Goal: Transaction & Acquisition: Purchase product/service

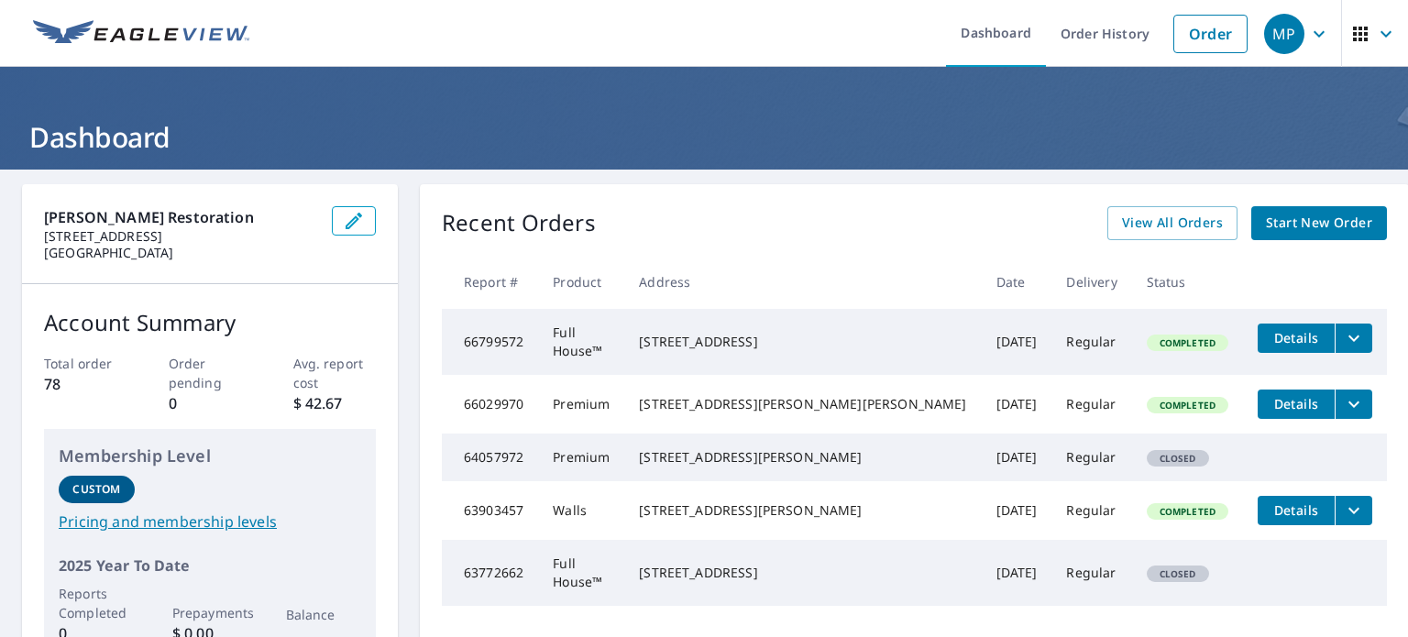
click at [1282, 216] on span "Start New Order" at bounding box center [1319, 223] width 106 height 23
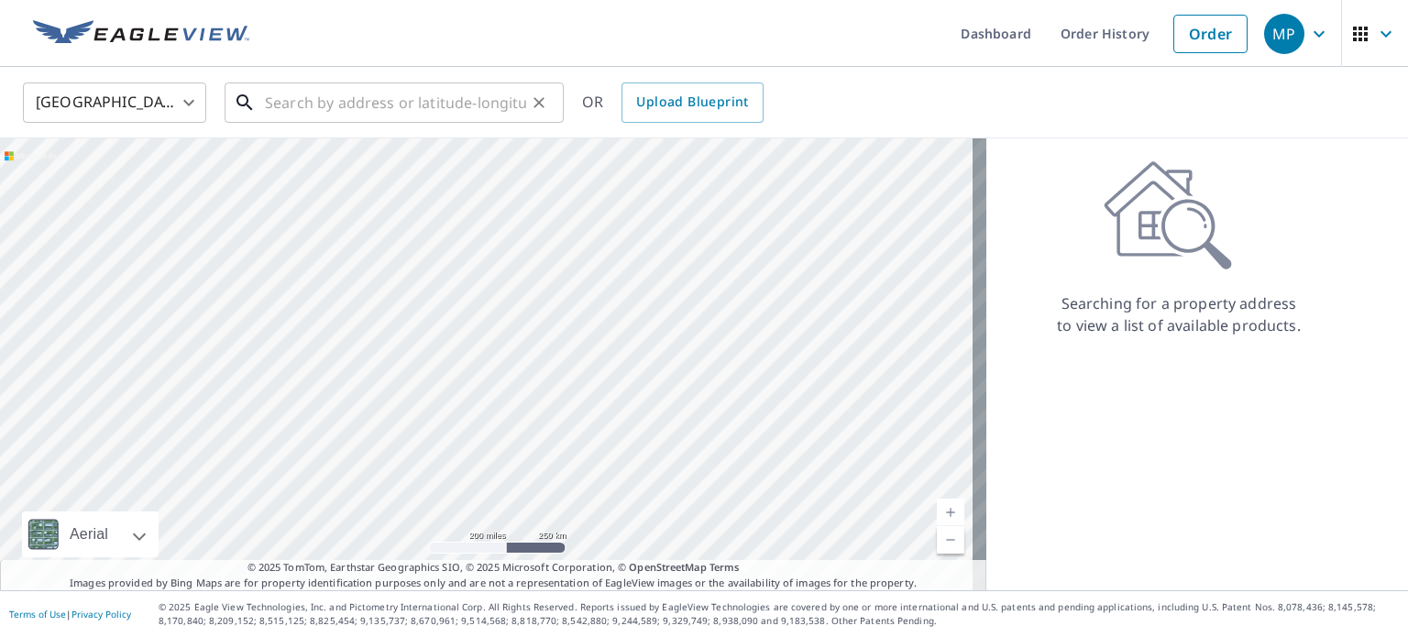
click at [375, 102] on input "text" at bounding box center [395, 102] width 261 height 51
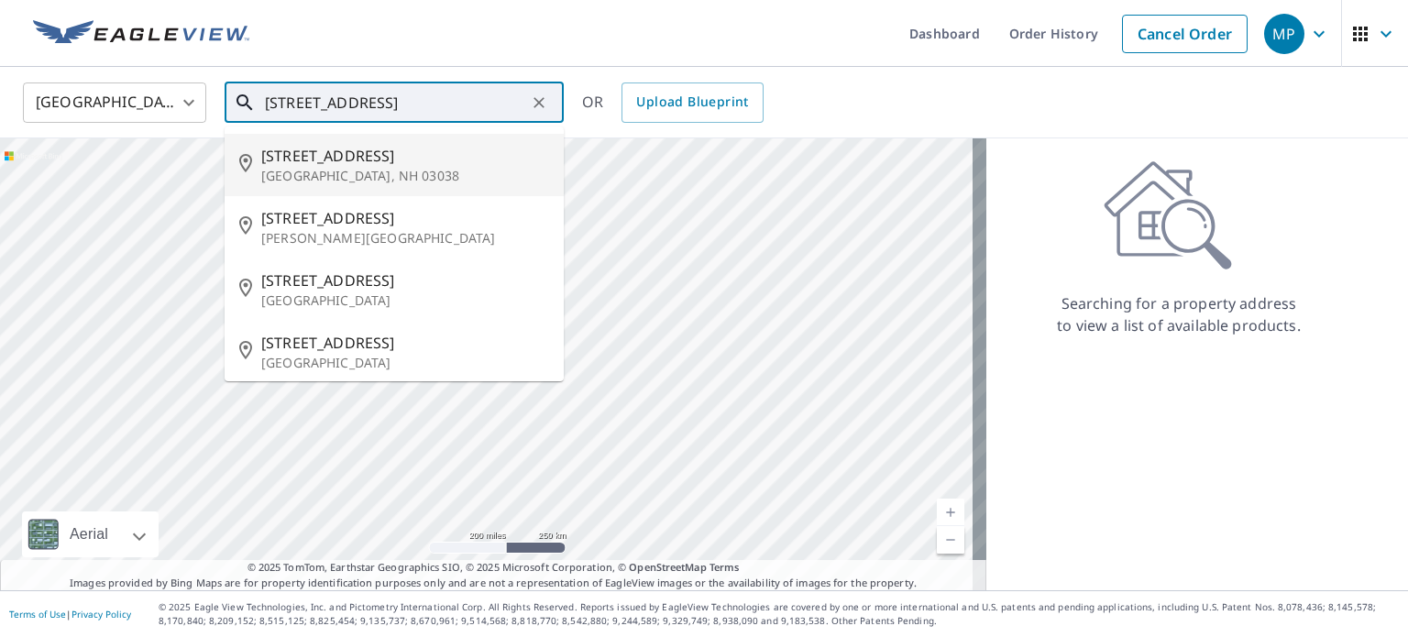
click at [334, 173] on p "[GEOGRAPHIC_DATA], NH 03038" at bounding box center [405, 176] width 288 height 18
type input "[STREET_ADDRESS][PERSON_NAME]"
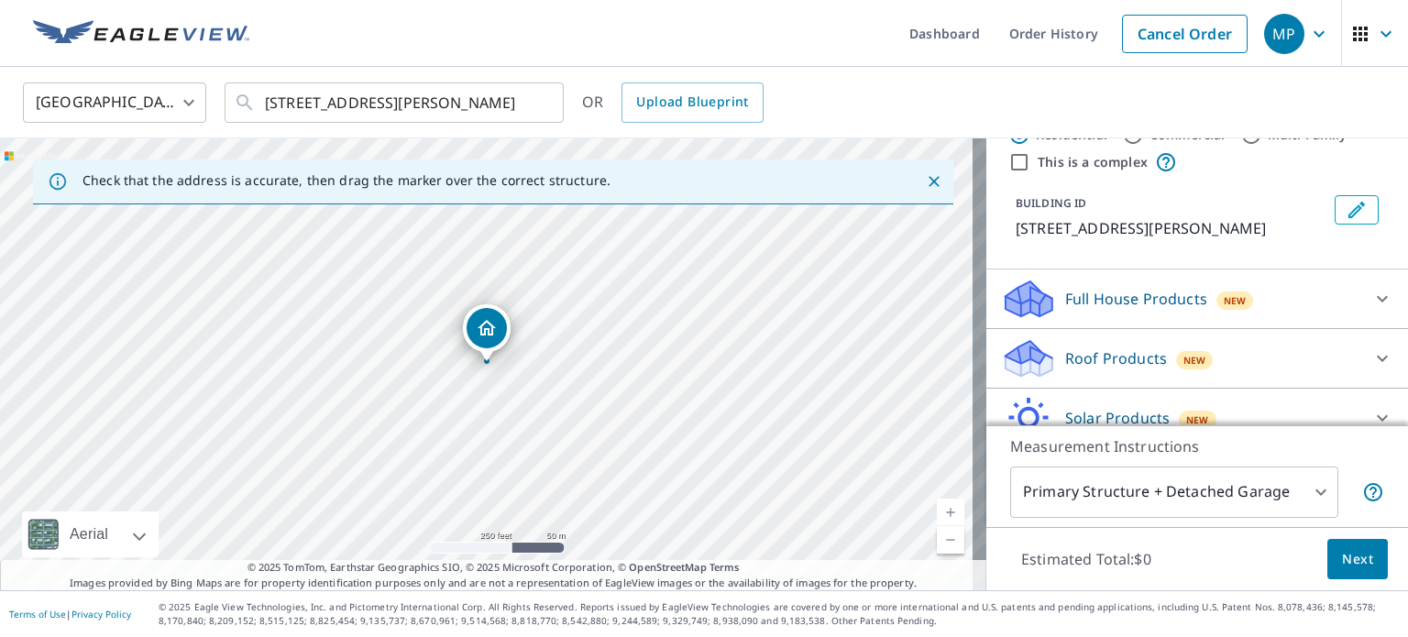
scroll to position [92, 0]
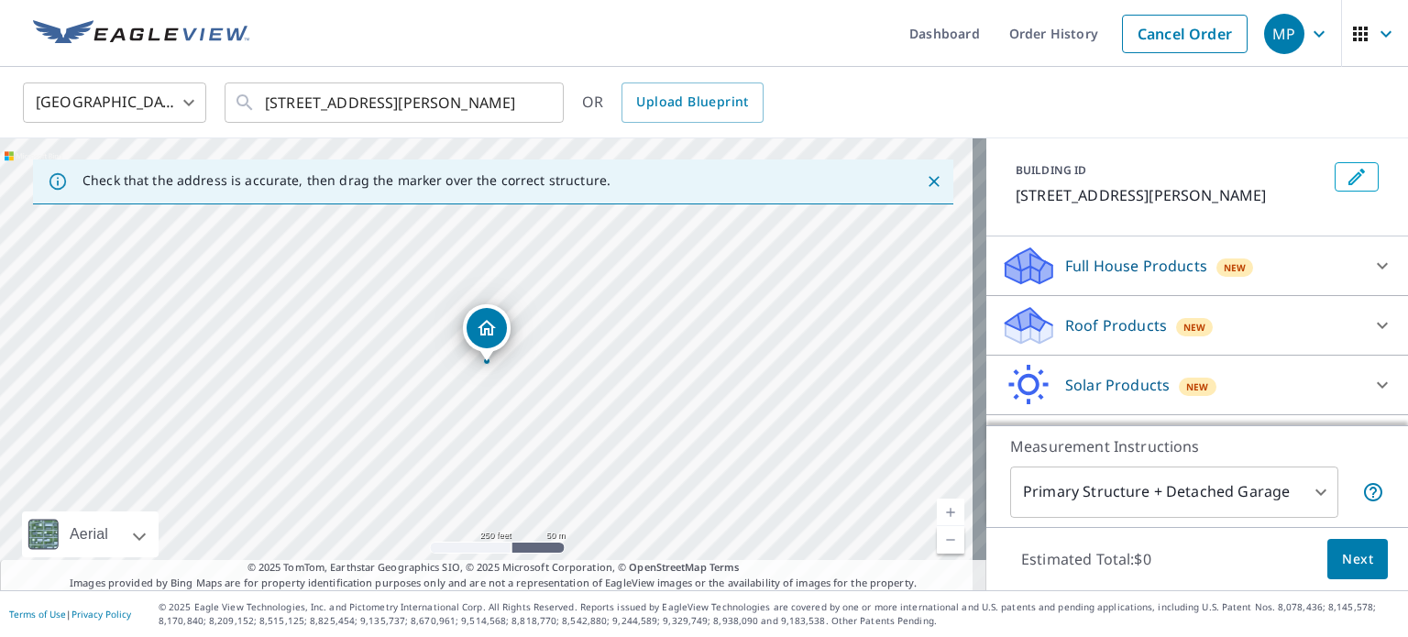
click at [1135, 270] on p "Full House Products" at bounding box center [1136, 266] width 142 height 22
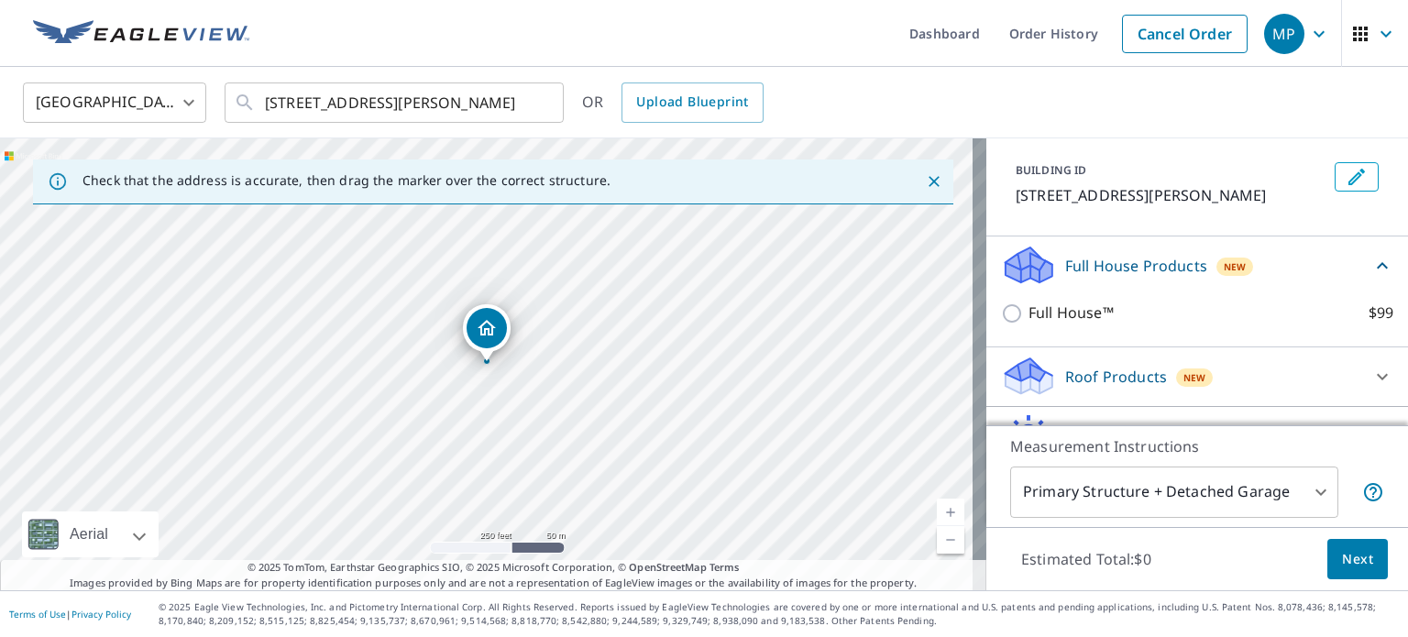
scroll to position [183, 0]
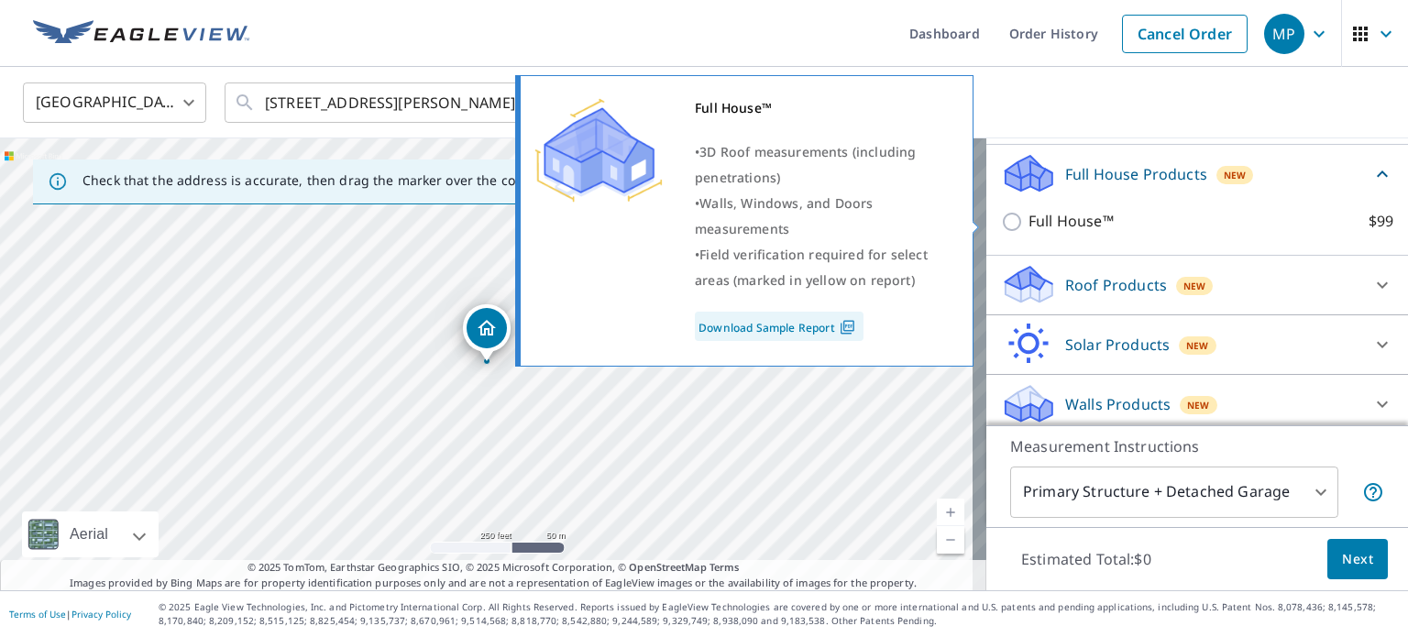
click at [1001, 225] on input "Full House™ $99" at bounding box center [1015, 222] width 28 height 22
checkbox input "true"
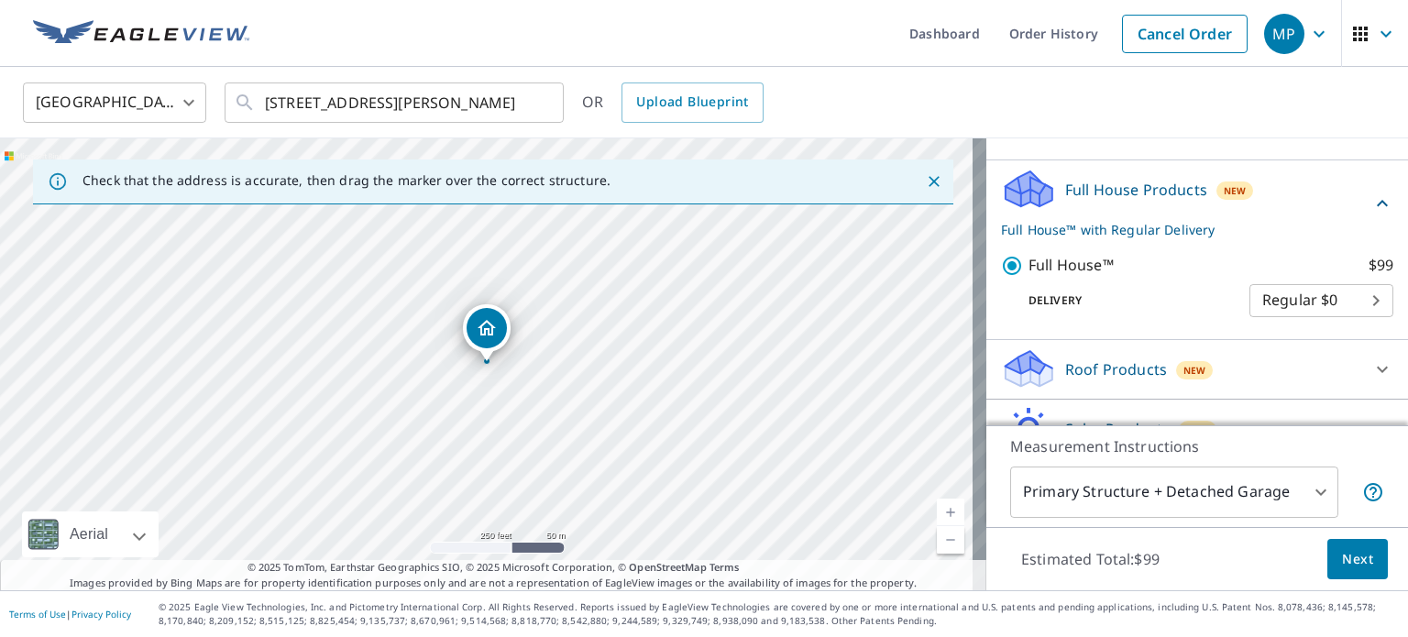
scroll to position [259, 0]
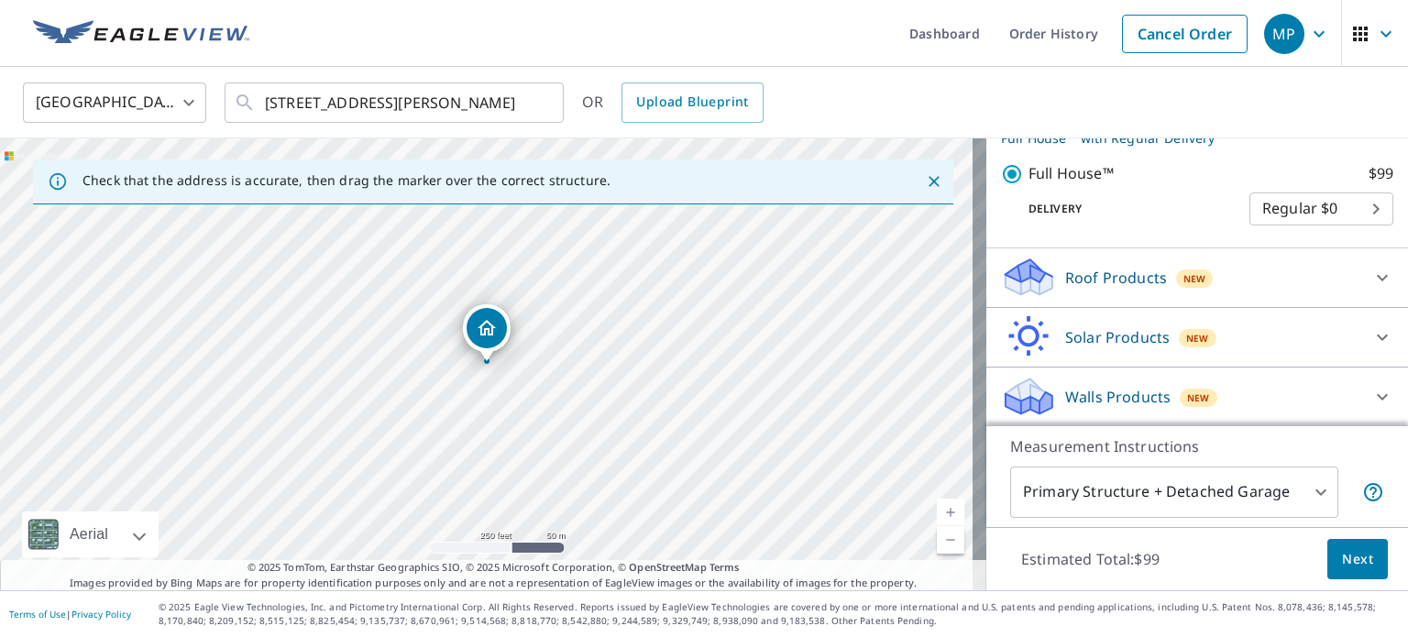
click at [1302, 491] on body "MP MP Dashboard Order History Cancel Order MP [GEOGRAPHIC_DATA] [GEOGRAPHIC_DAT…" at bounding box center [704, 318] width 1408 height 637
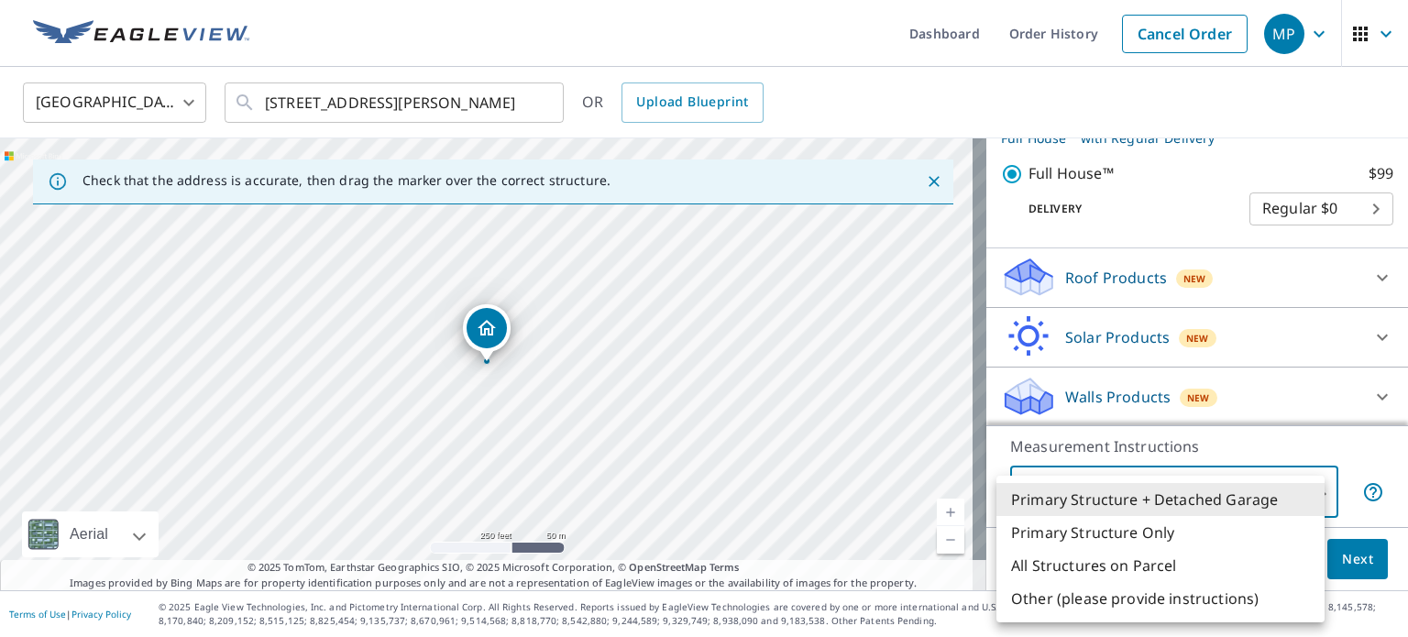
click at [491, 330] on div at bounding box center [704, 318] width 1408 height 637
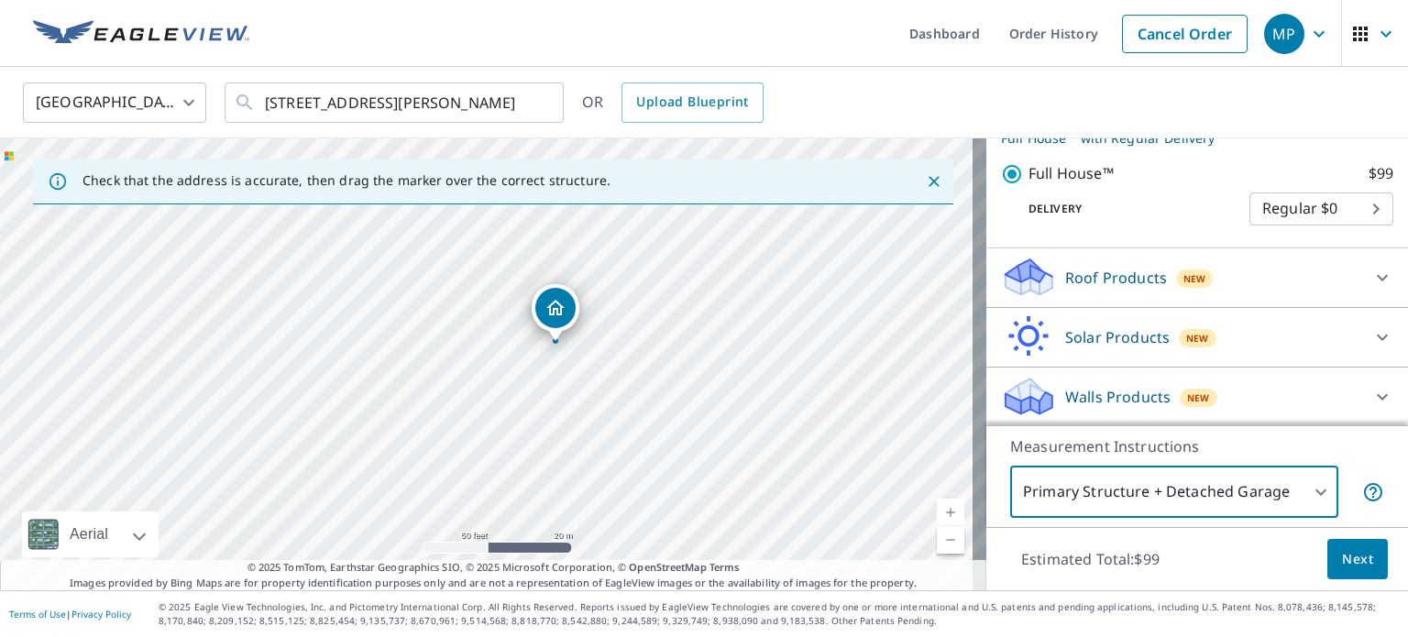
click at [1301, 490] on body "MP MP Dashboard Order History Cancel Order MP [GEOGRAPHIC_DATA] [GEOGRAPHIC_DAT…" at bounding box center [704, 318] width 1408 height 637
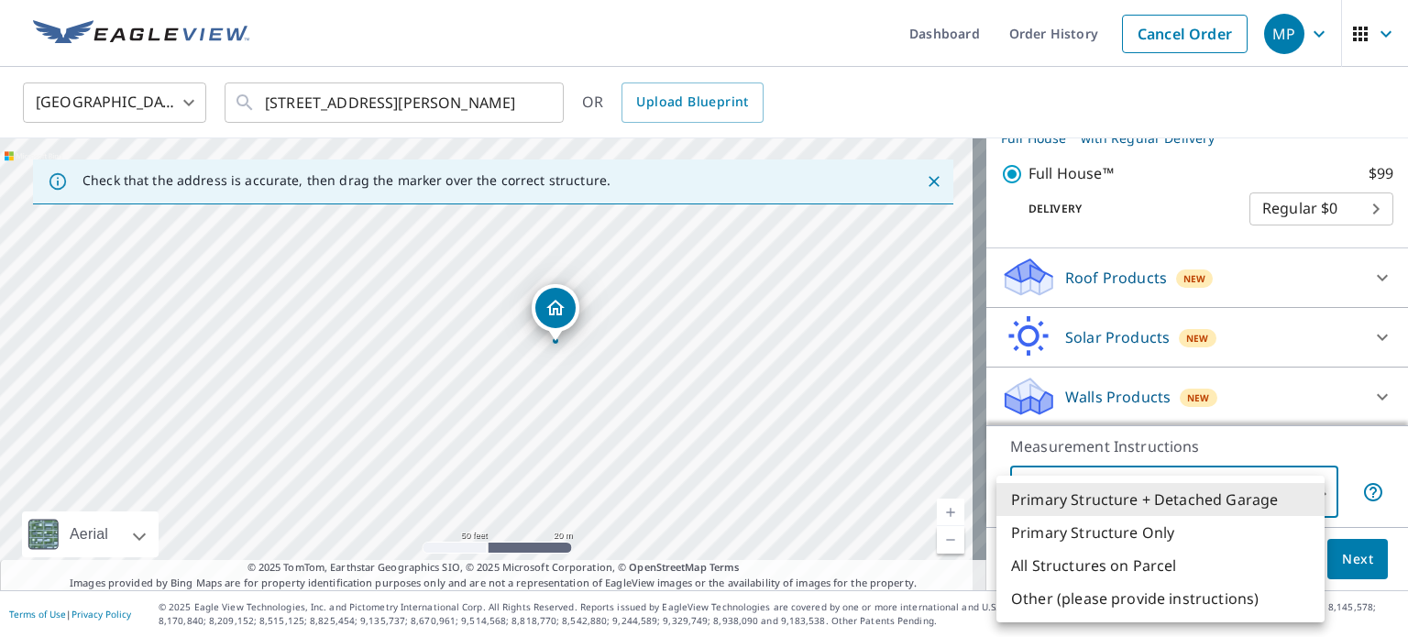
click at [1188, 509] on li "Primary Structure + Detached Garage" at bounding box center [1160, 499] width 328 height 33
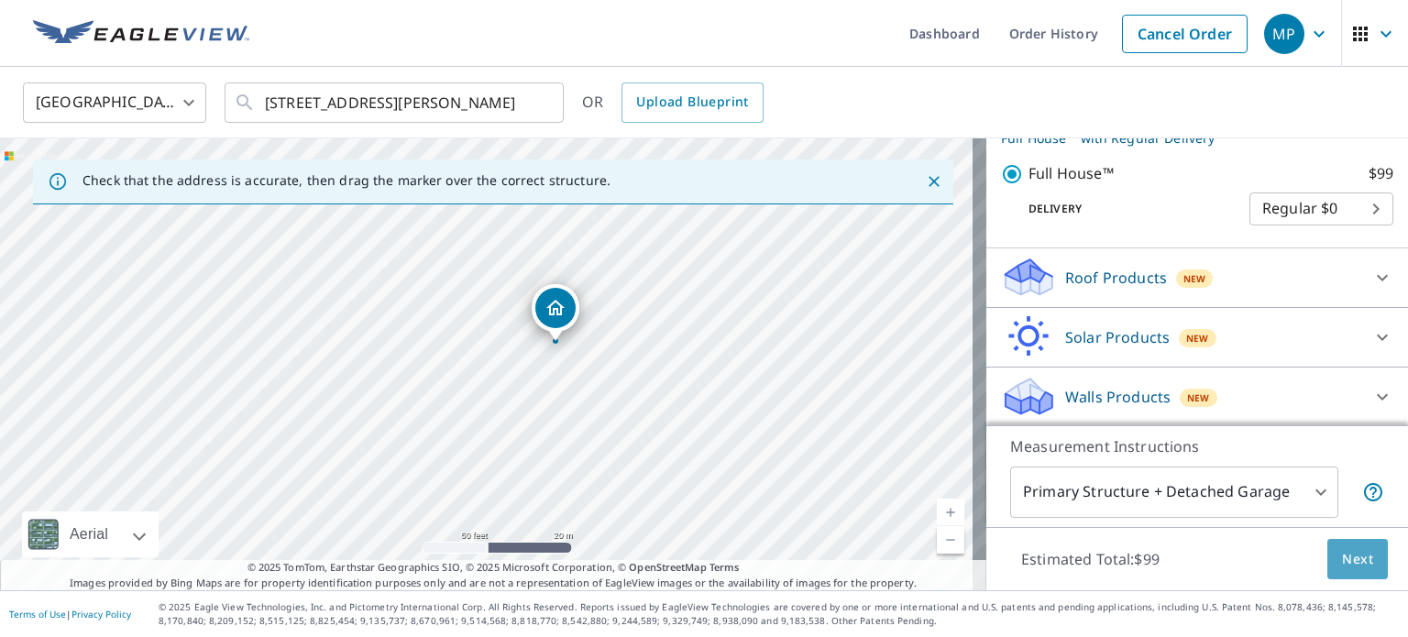
click at [1342, 565] on span "Next" at bounding box center [1357, 559] width 31 height 23
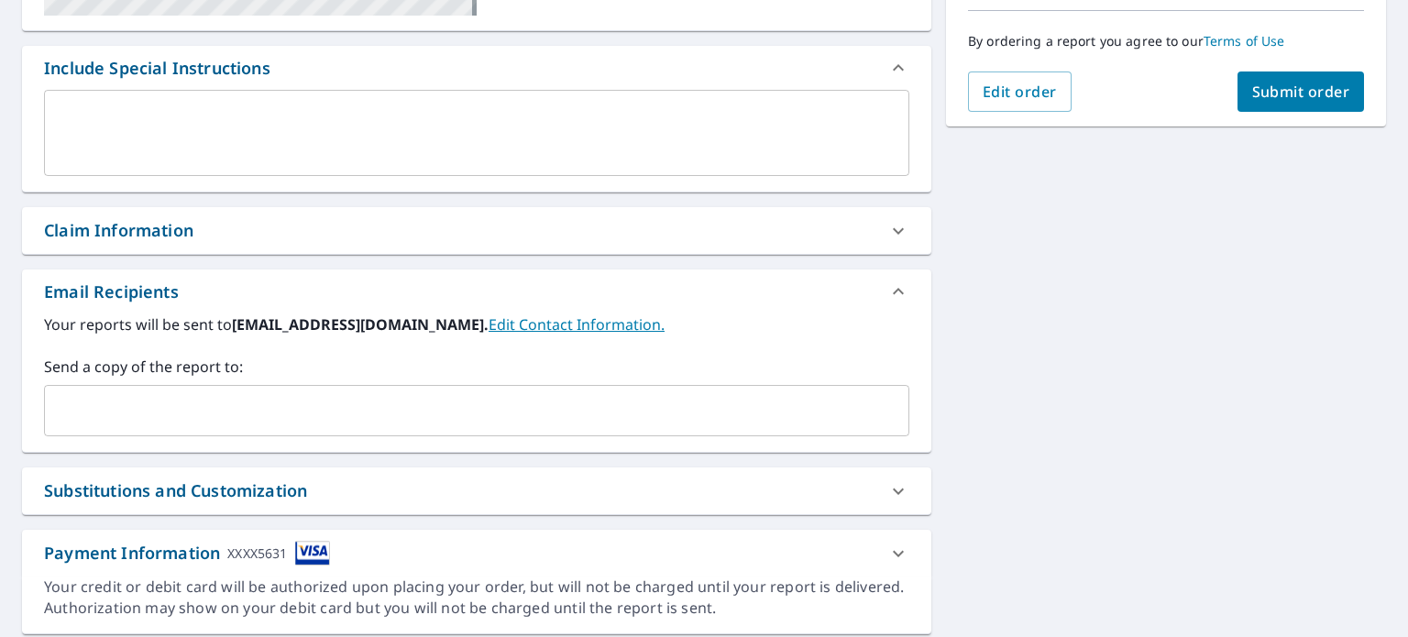
scroll to position [515, 0]
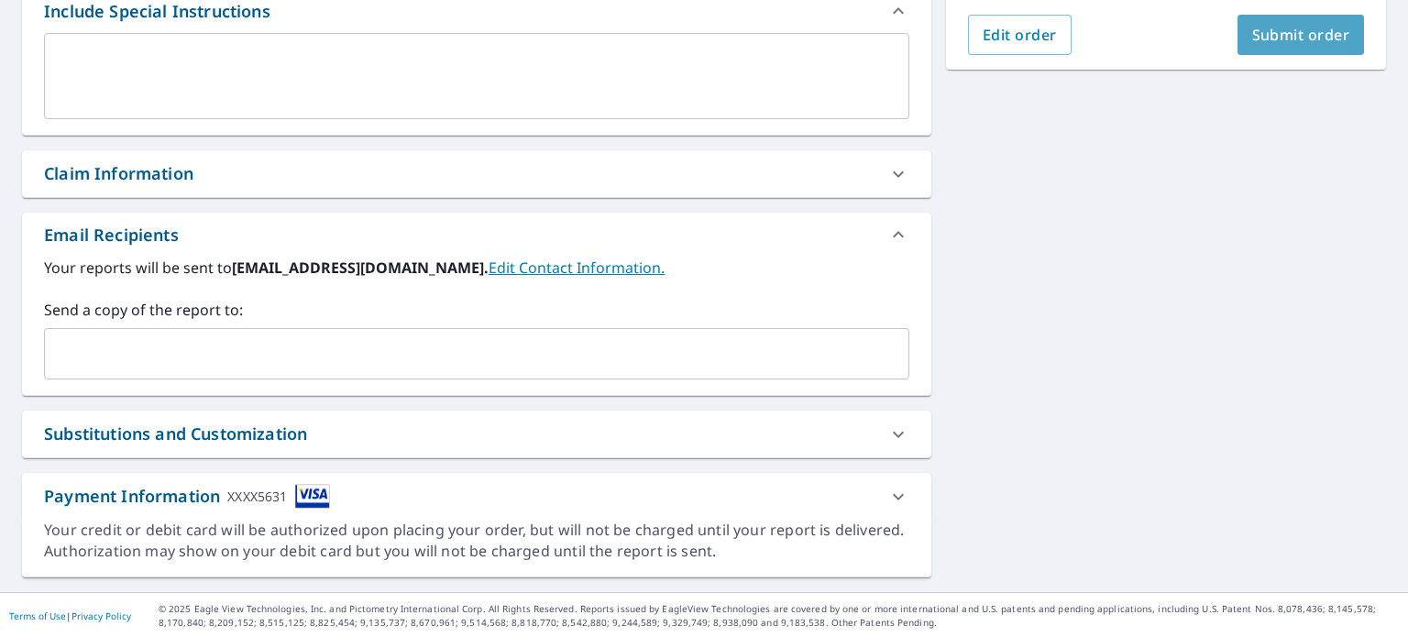
click at [1302, 50] on button "Submit order" at bounding box center [1301, 35] width 127 height 40
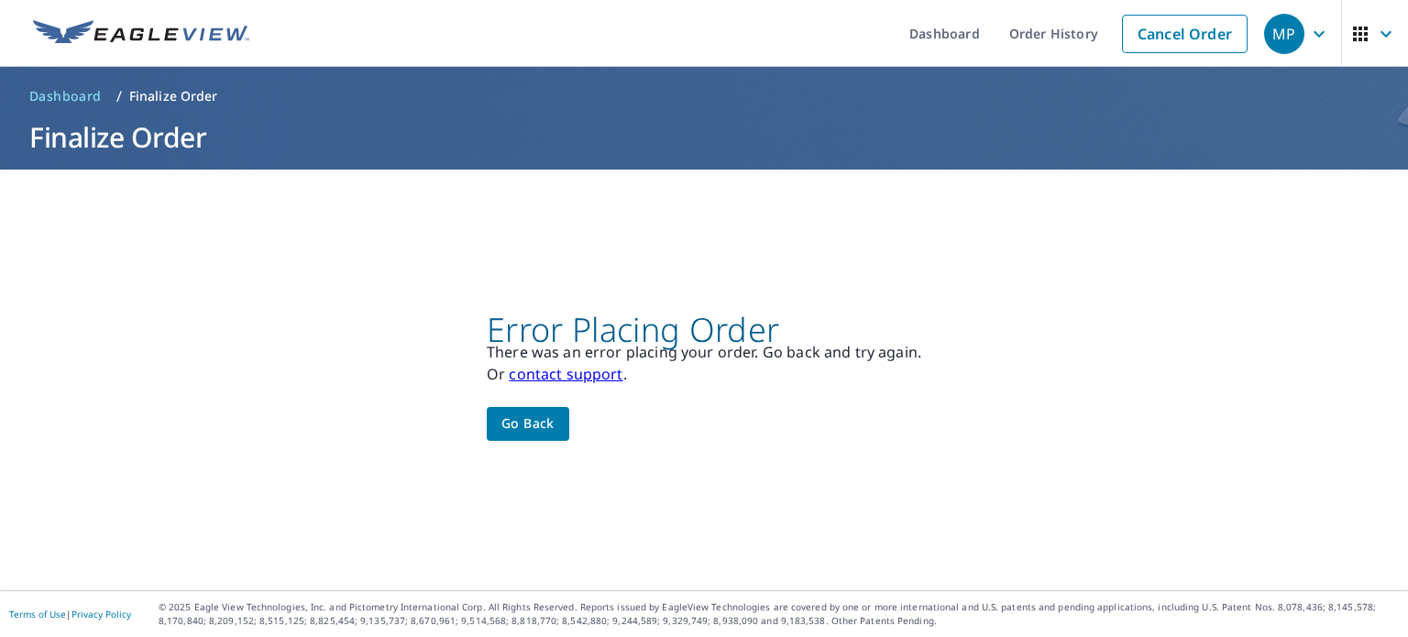
scroll to position [0, 0]
click at [545, 428] on span "Go back" at bounding box center [527, 424] width 53 height 23
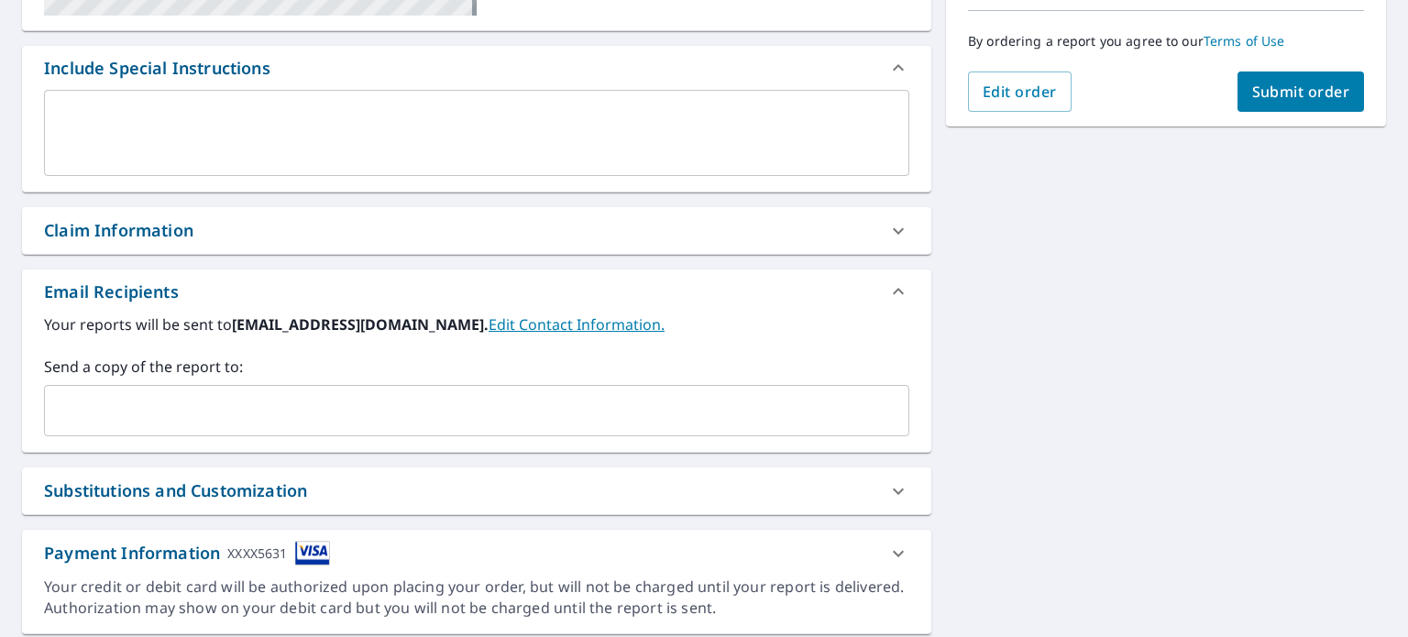
scroll to position [515, 0]
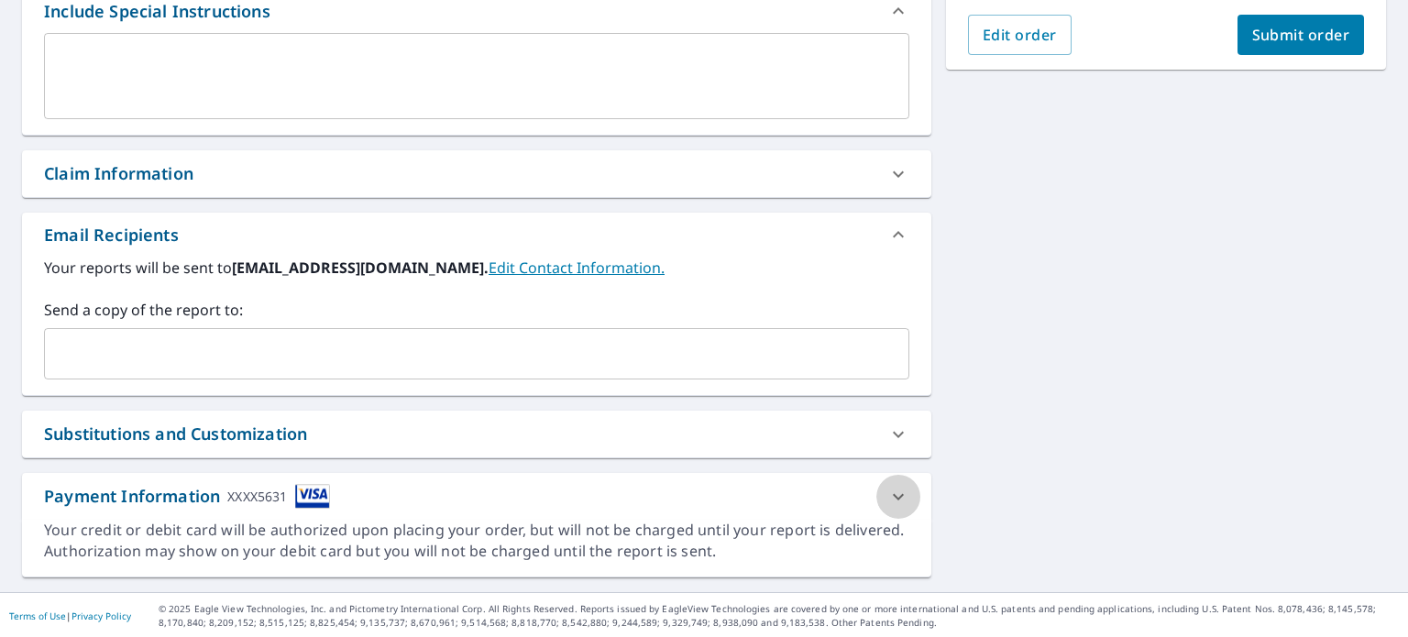
click at [893, 491] on icon at bounding box center [898, 497] width 22 height 22
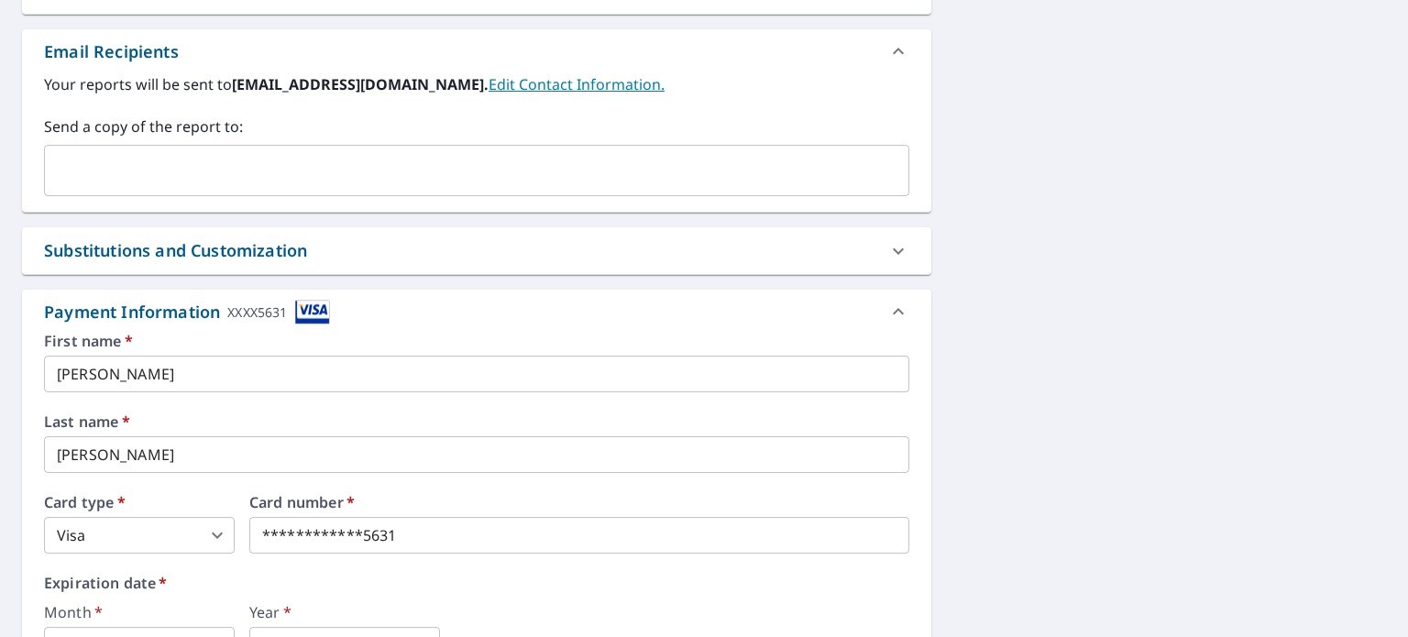
scroll to position [790, 0]
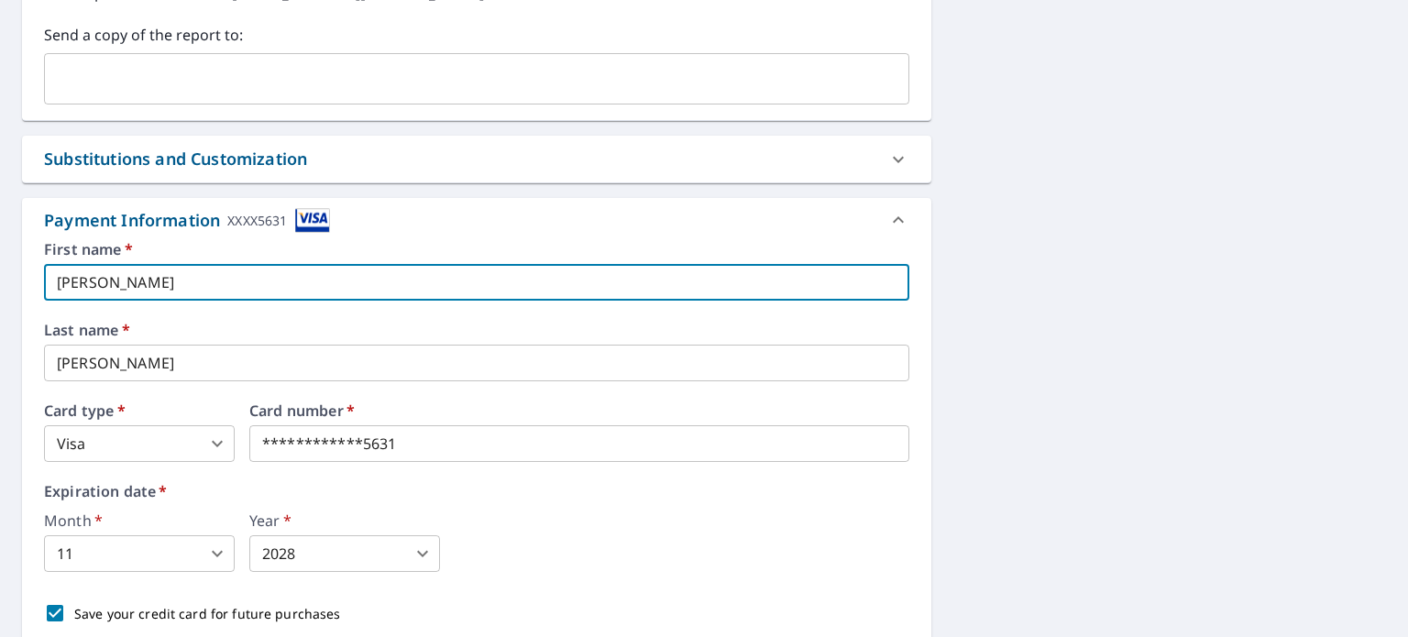
drag, startPoint x: 193, startPoint y: 289, endPoint x: 29, endPoint y: 284, distance: 163.2
click at [34, 283] on div "**********" at bounding box center [476, 445] width 909 height 406
type input "m"
type input "[PERSON_NAME]"
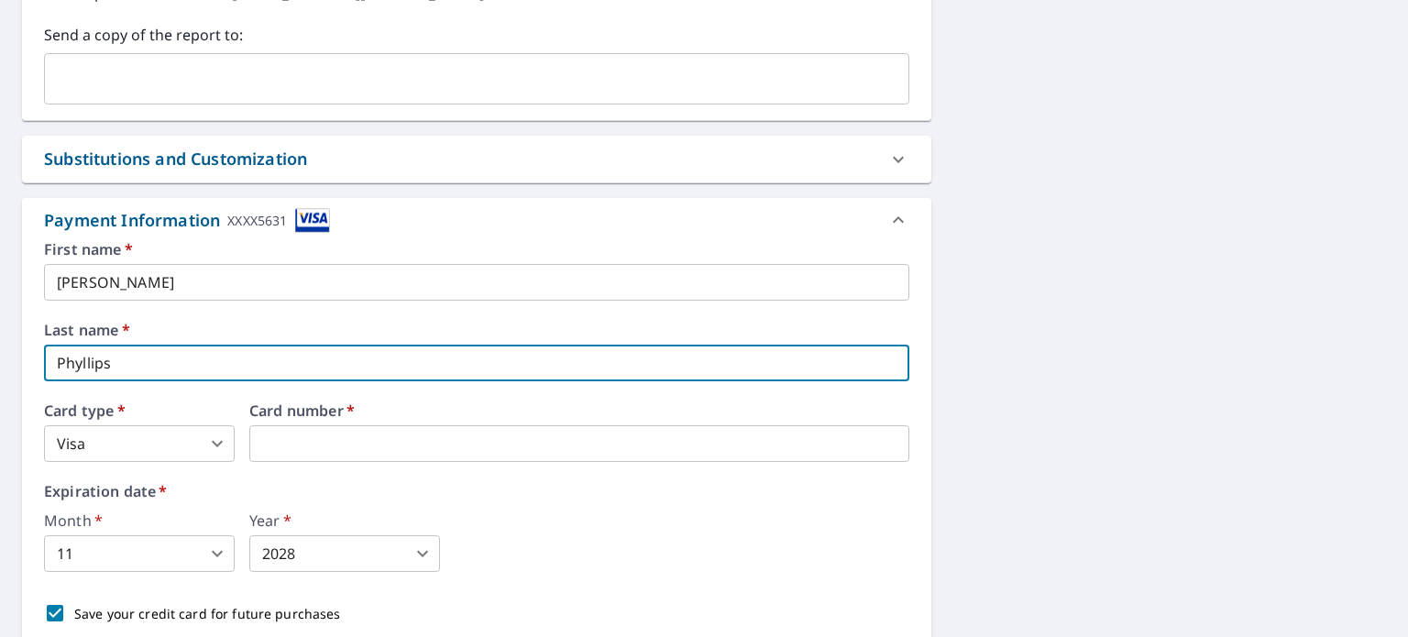
type input "Phyllips"
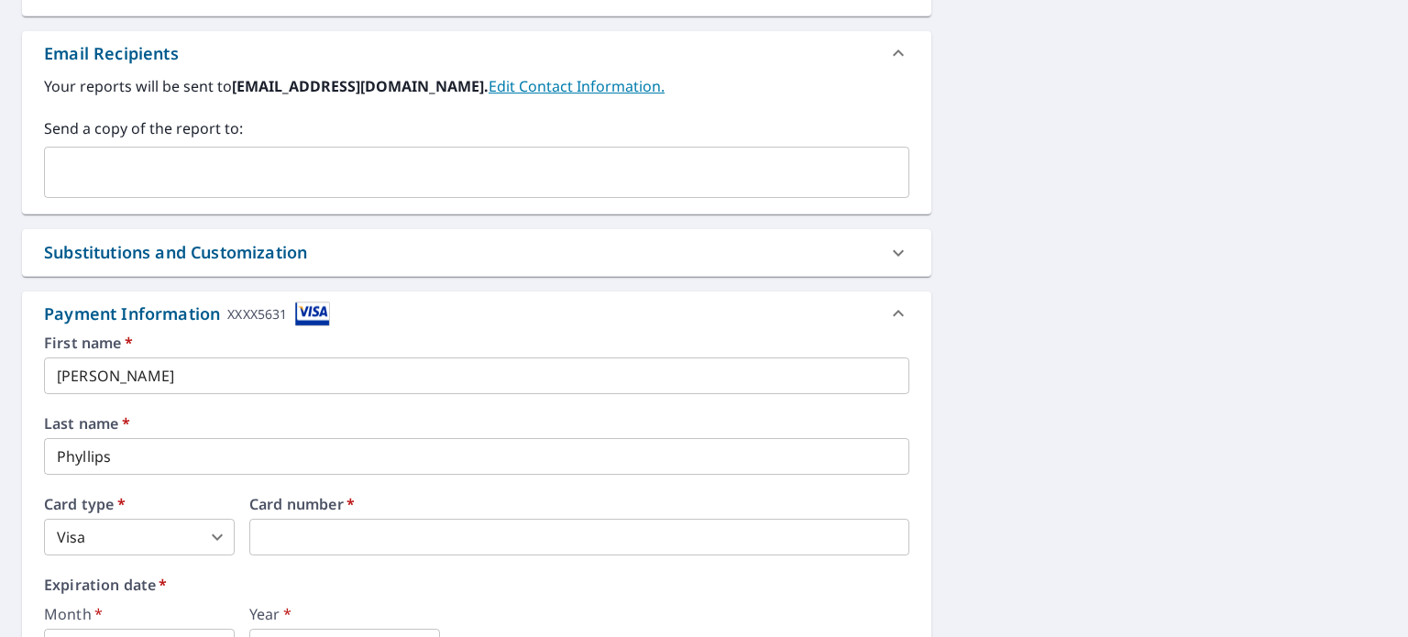
scroll to position [277, 0]
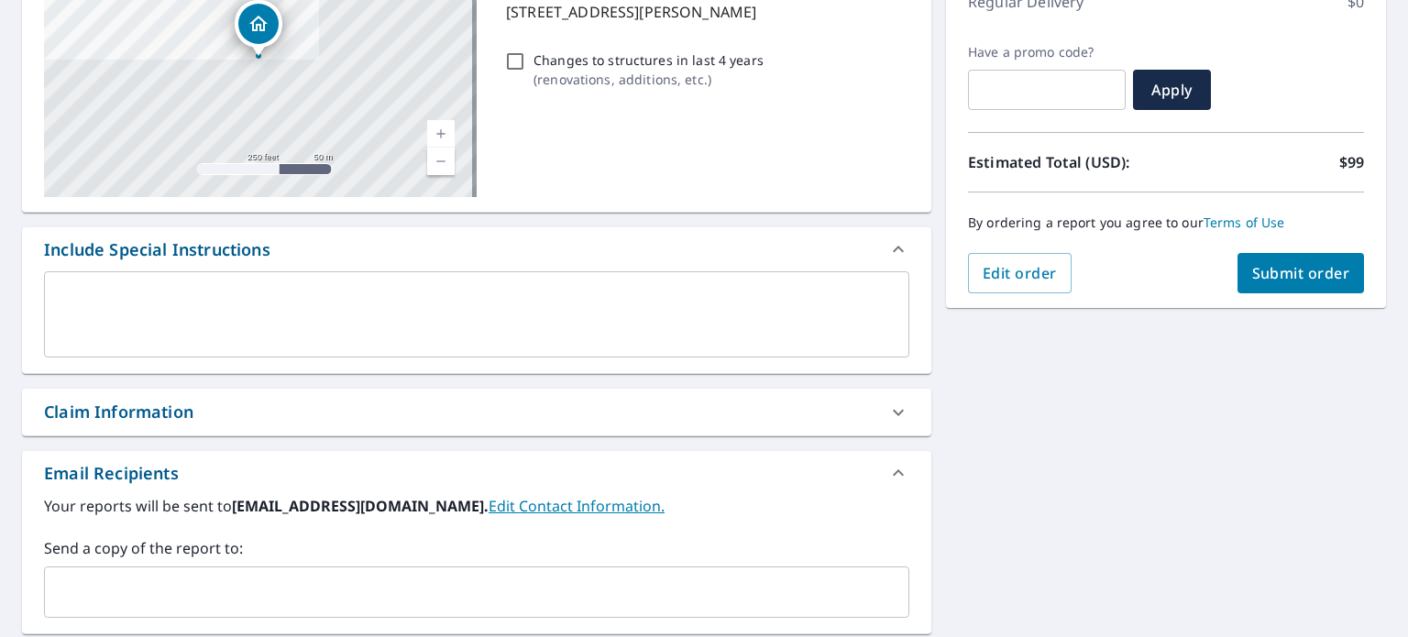
click at [1288, 270] on span "Submit order" at bounding box center [1301, 273] width 98 height 20
